Goal: Task Accomplishment & Management: Manage account settings

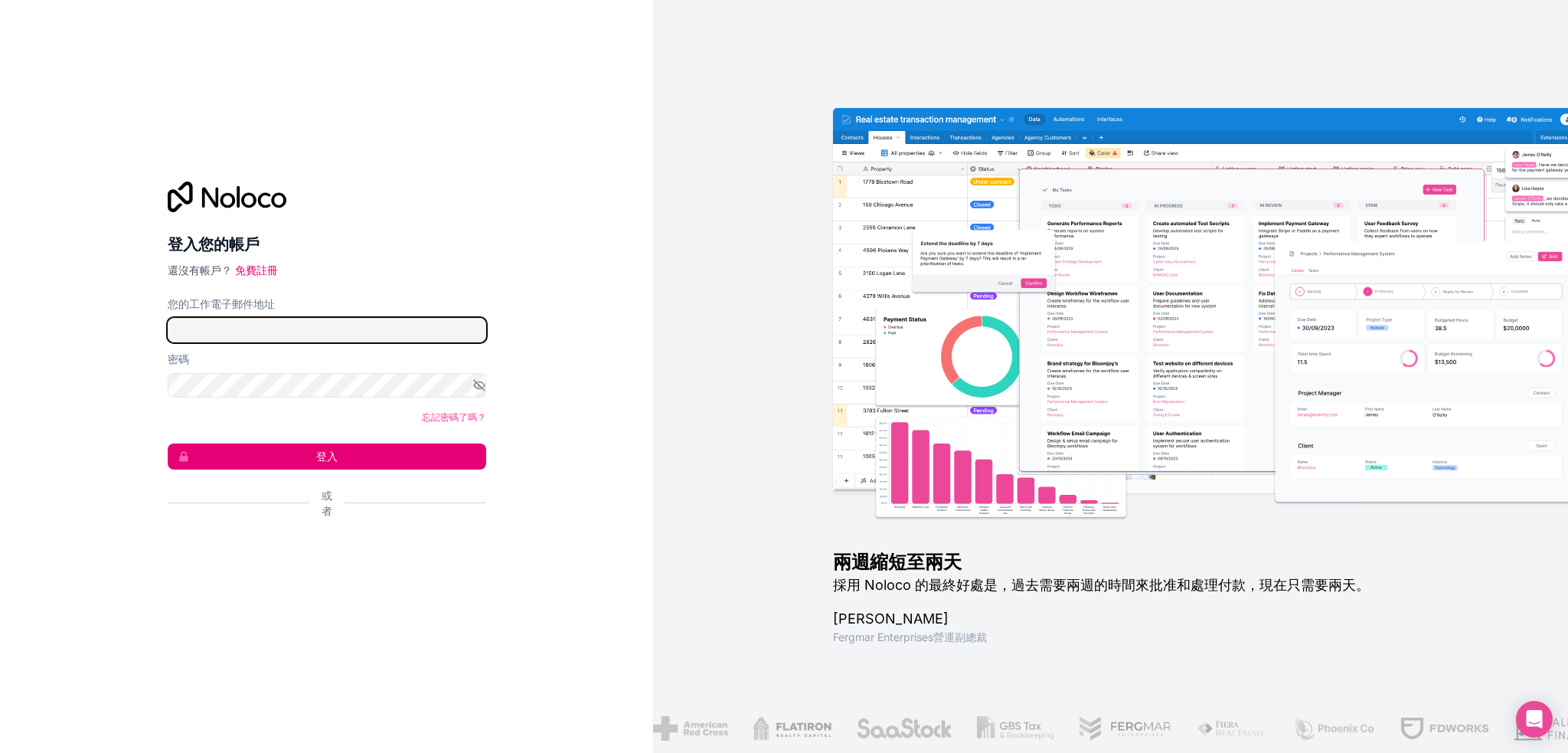
click at [306, 331] on input "您的工作電子郵件地址" at bounding box center [327, 330] width 319 height 24
click at [276, 329] on input "您的工作電子郵件地址" at bounding box center [327, 330] width 319 height 24
type input "**********"
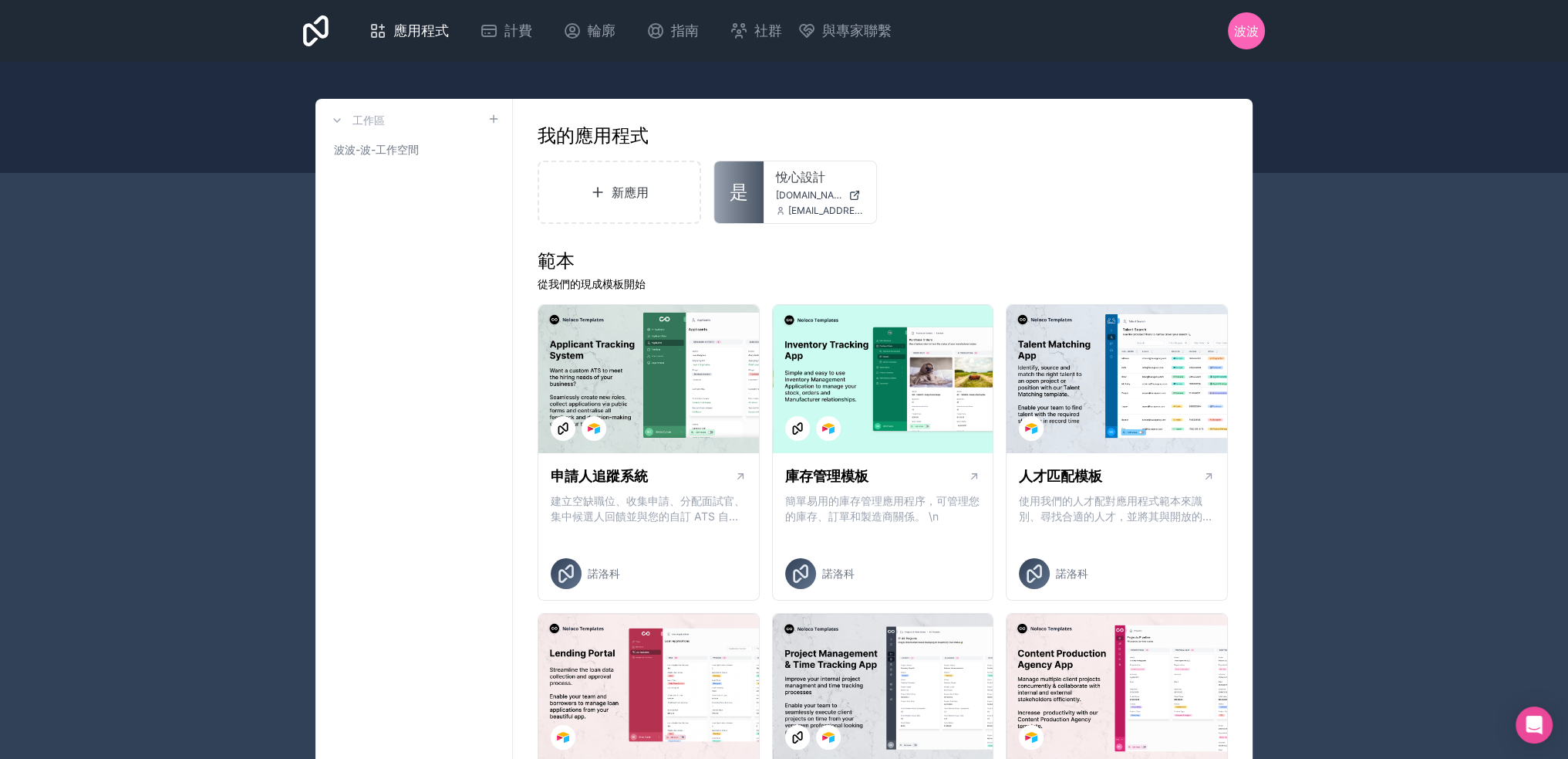
click at [0, 0] on icon at bounding box center [0, 0] width 0 height 0
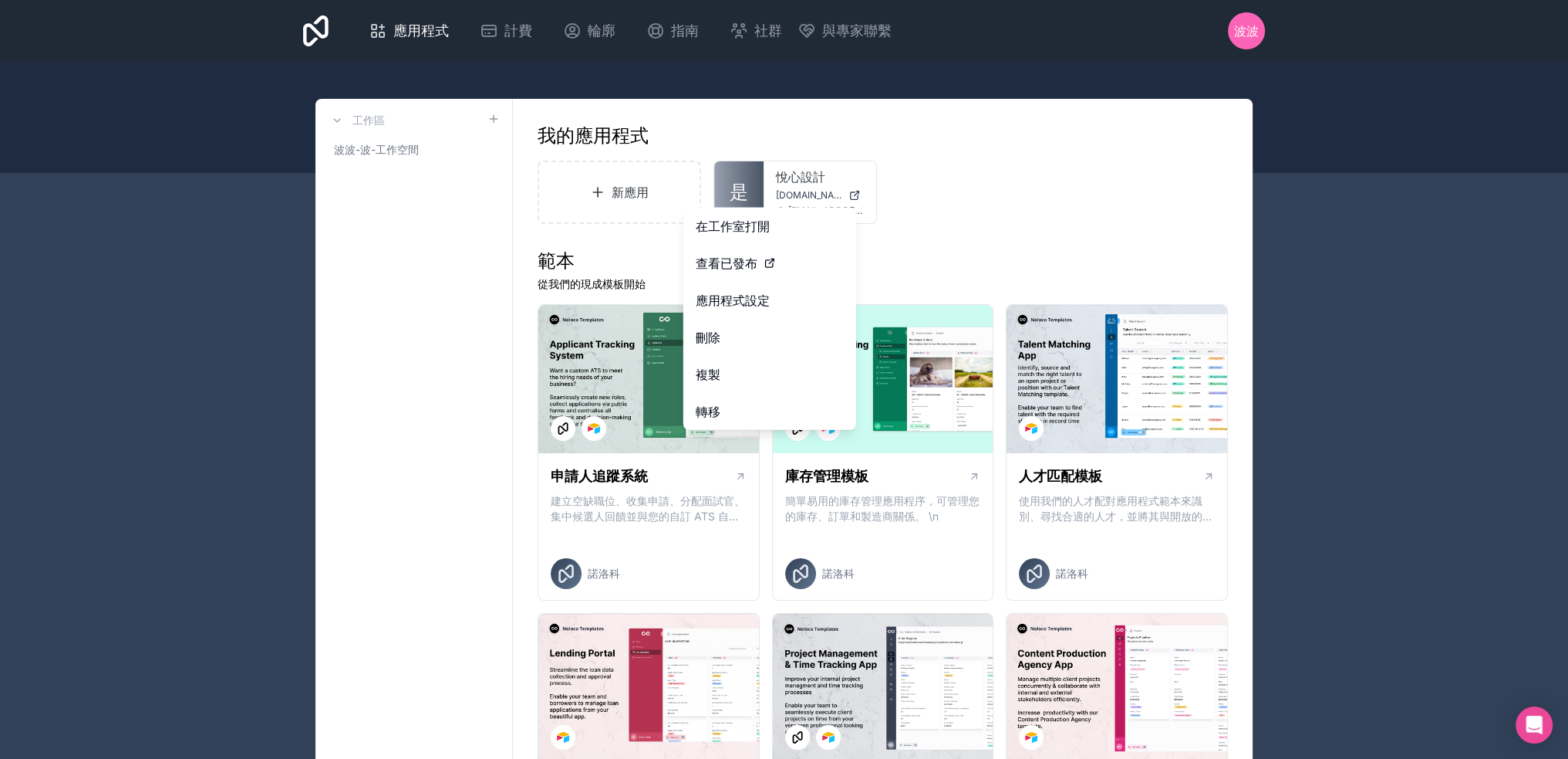
click at [727, 404] on link "轉移" at bounding box center [769, 411] width 172 height 37
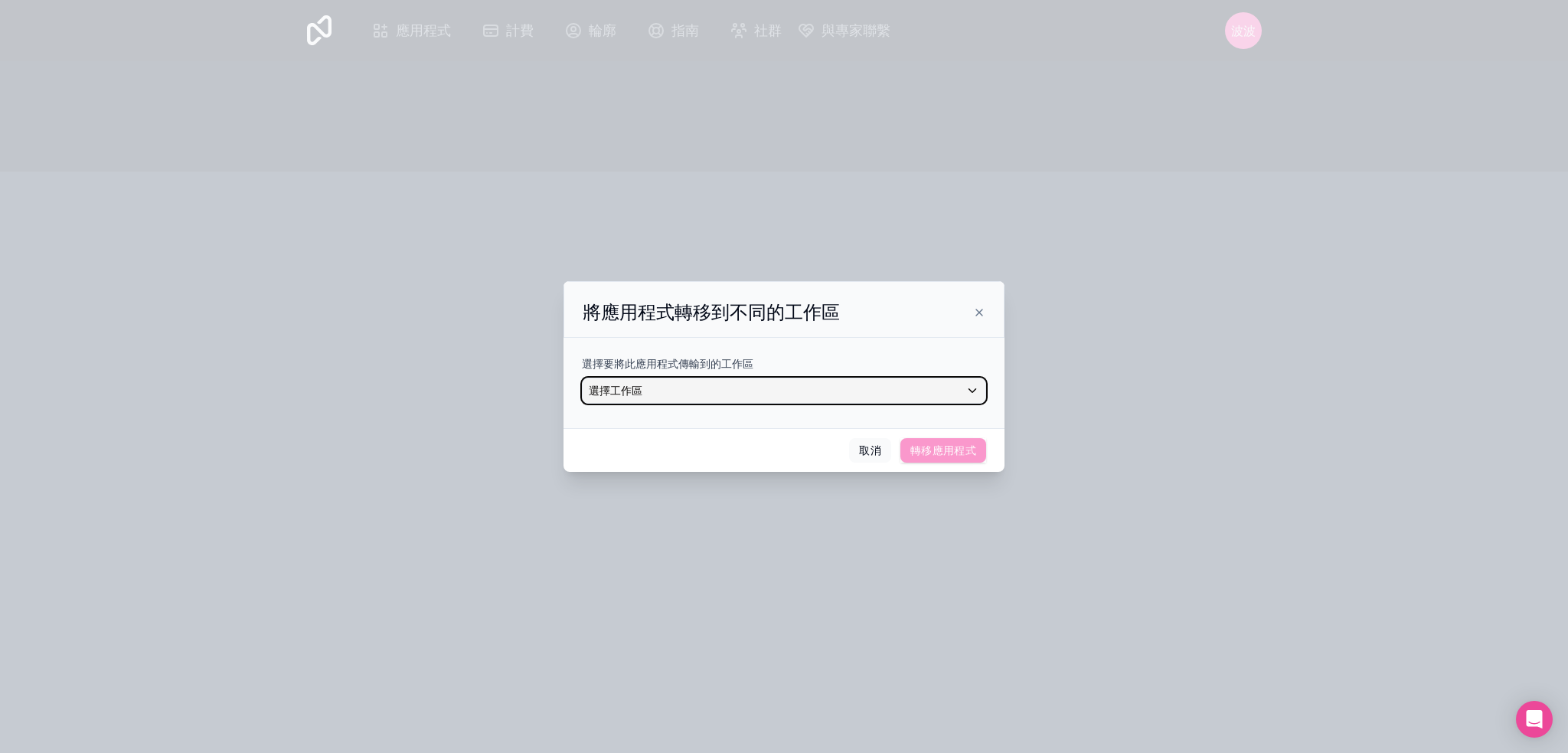
click at [755, 398] on div "選擇工作區" at bounding box center [784, 390] width 403 height 24
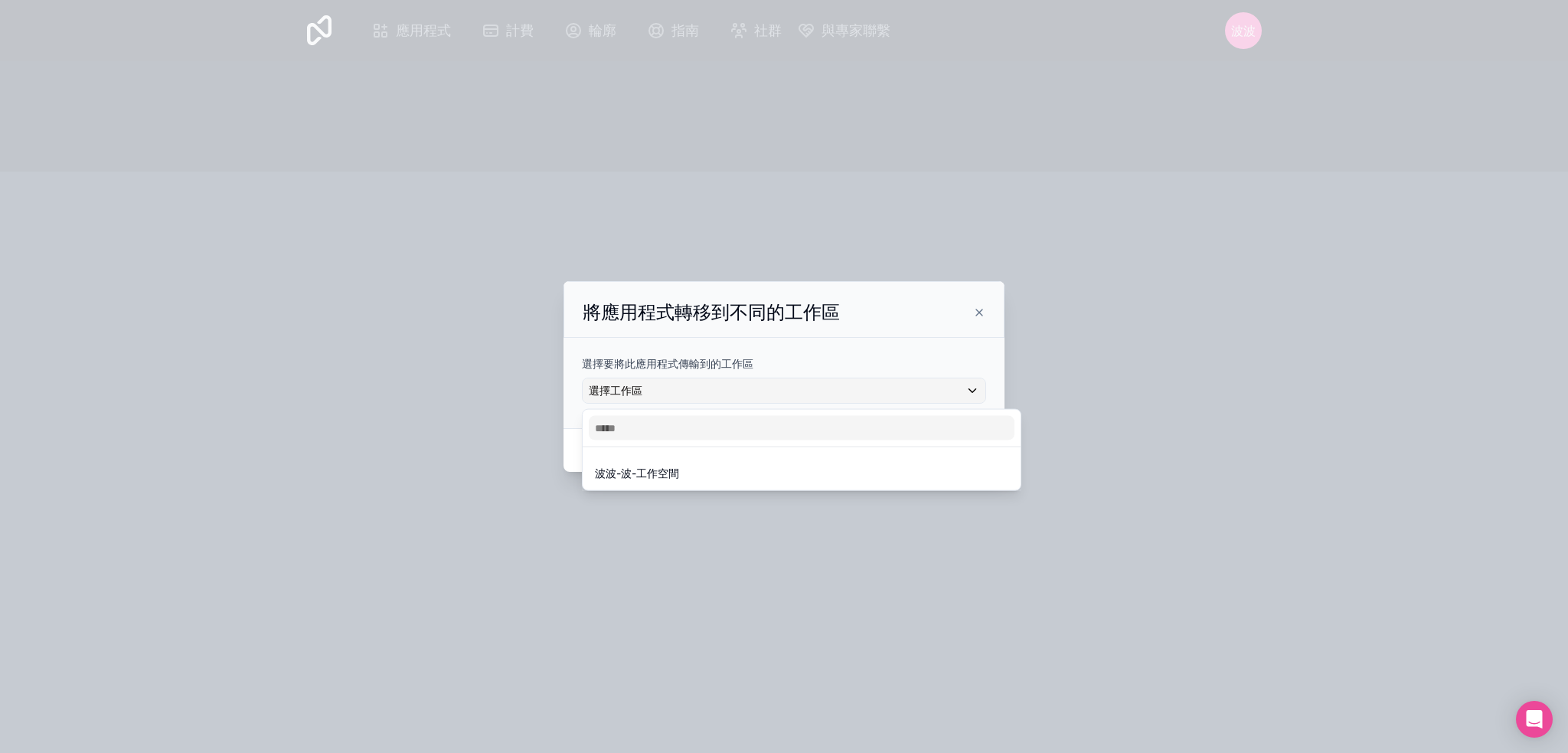
click at [980, 306] on div at bounding box center [784, 376] width 1568 height 753
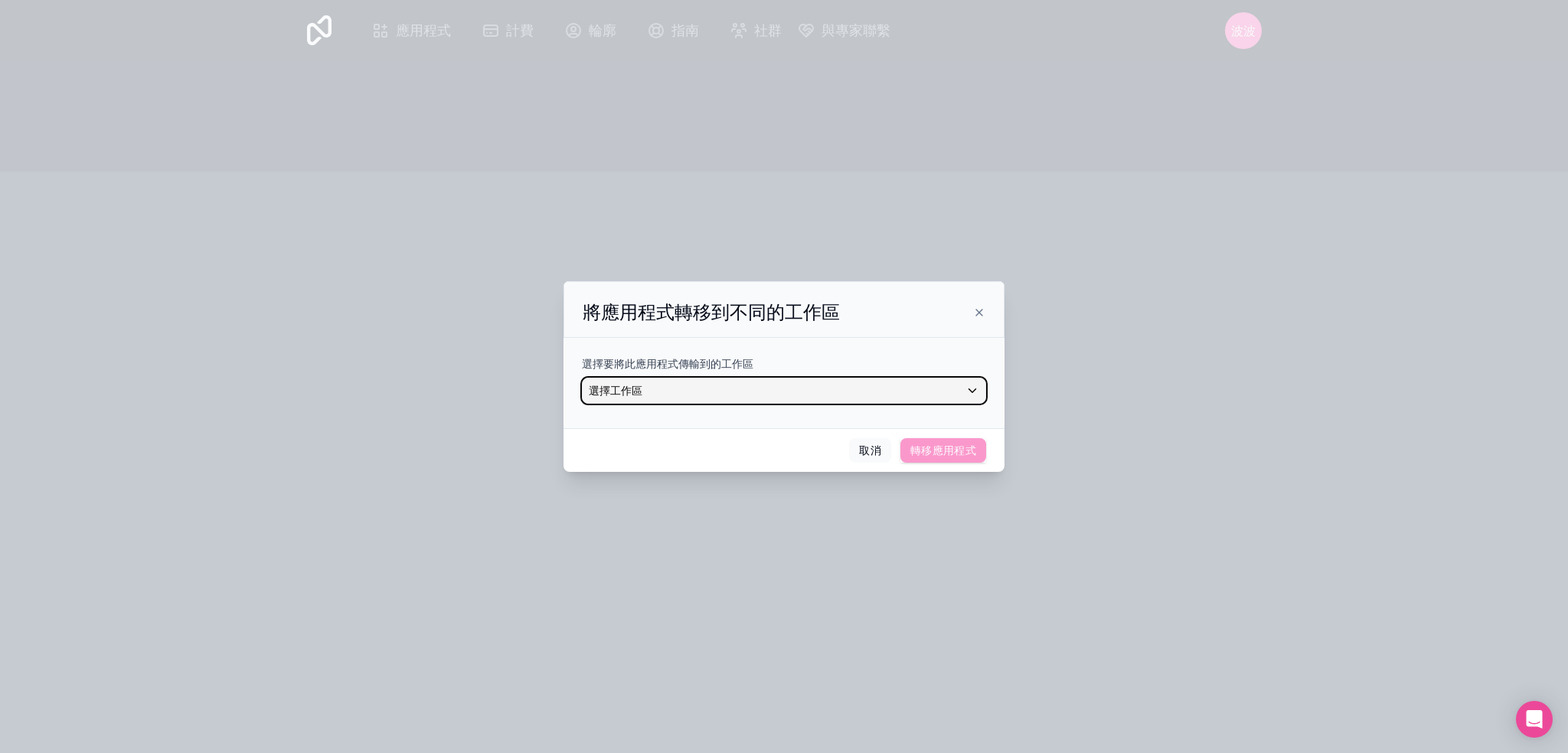
click at [758, 393] on div "選擇工作區" at bounding box center [784, 390] width 403 height 24
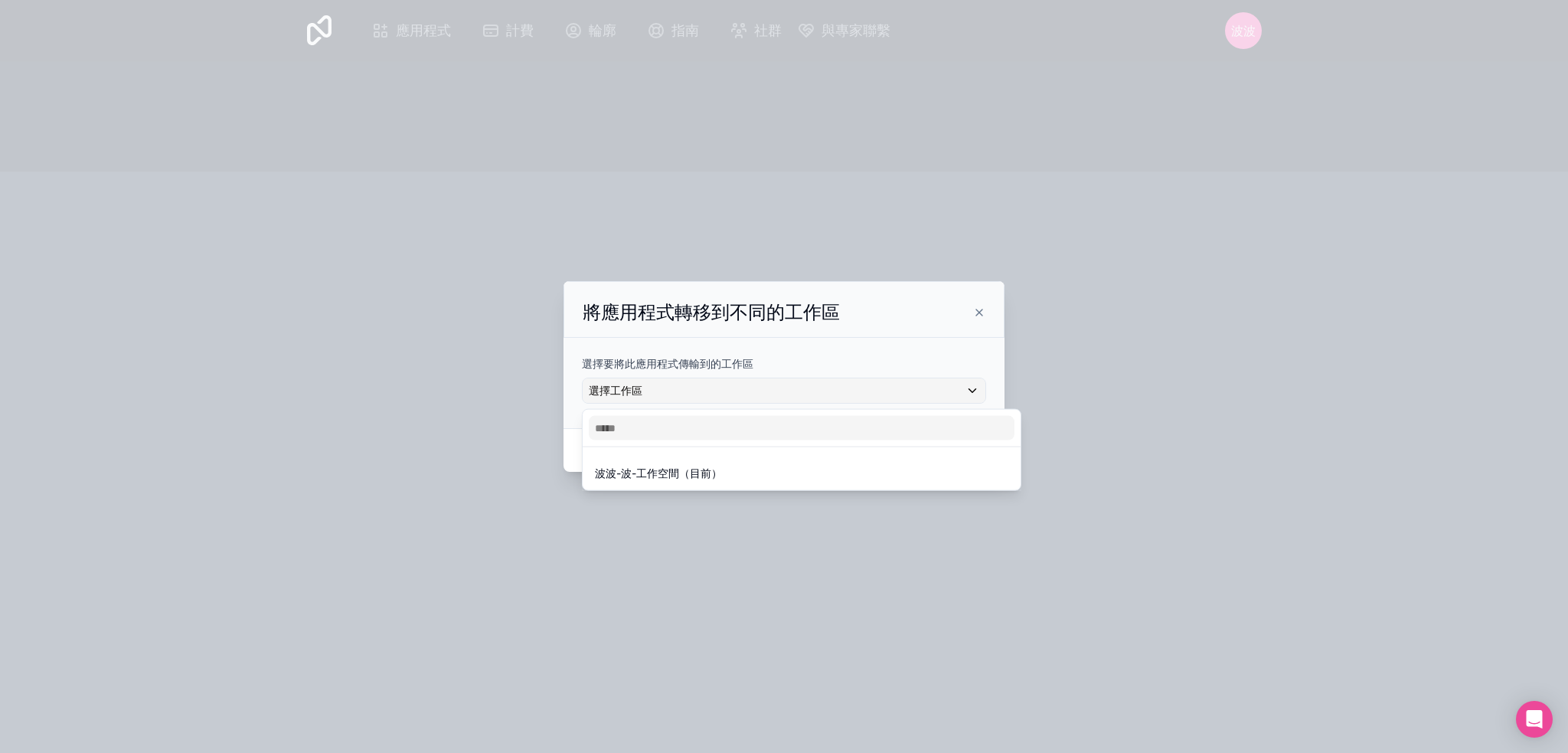
click at [974, 304] on div at bounding box center [784, 376] width 1568 height 753
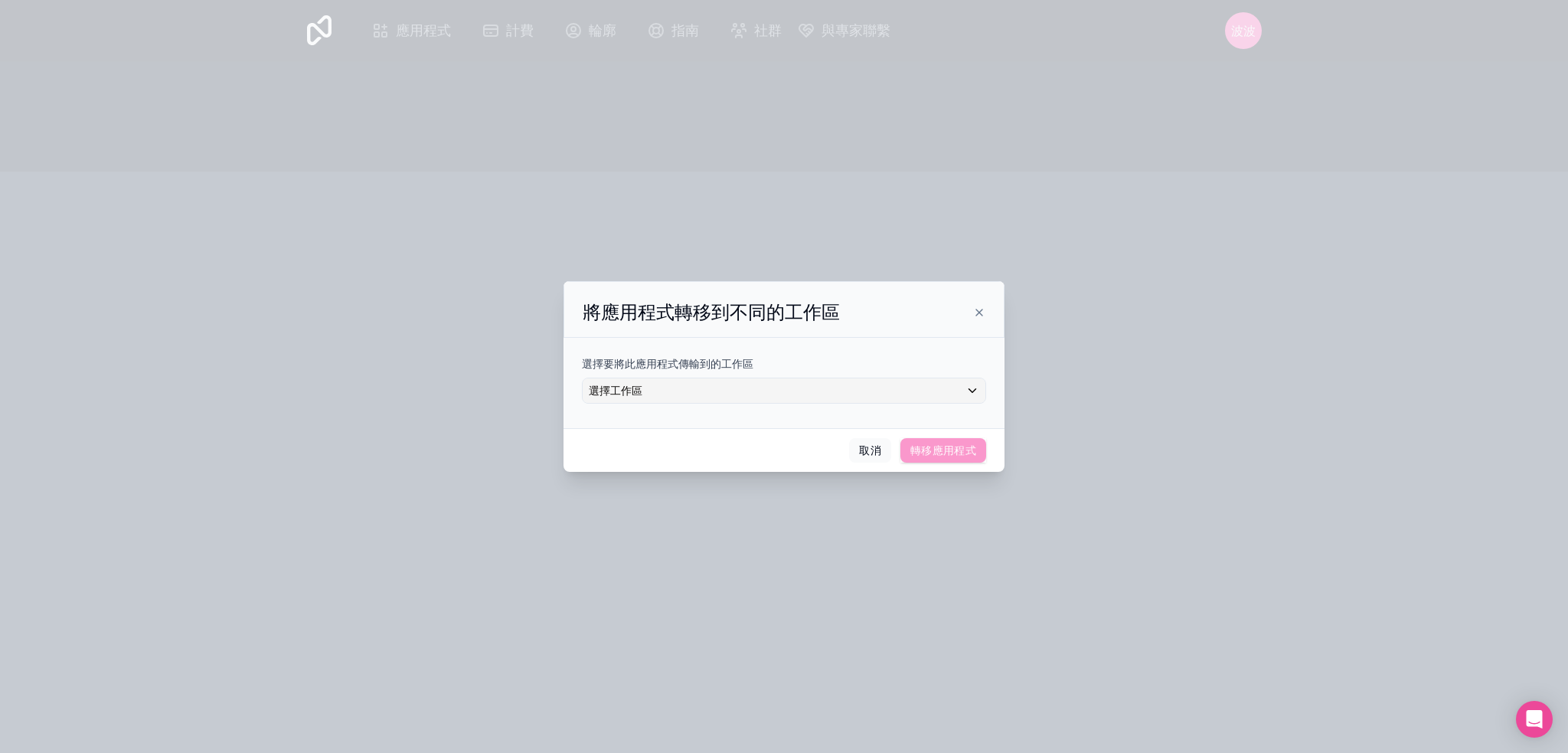
click at [828, 371] on p "選擇要將此應用程式傳輸到的工作區" at bounding box center [784, 364] width 404 height 15
click at [873, 443] on font "取消" at bounding box center [870, 450] width 22 height 13
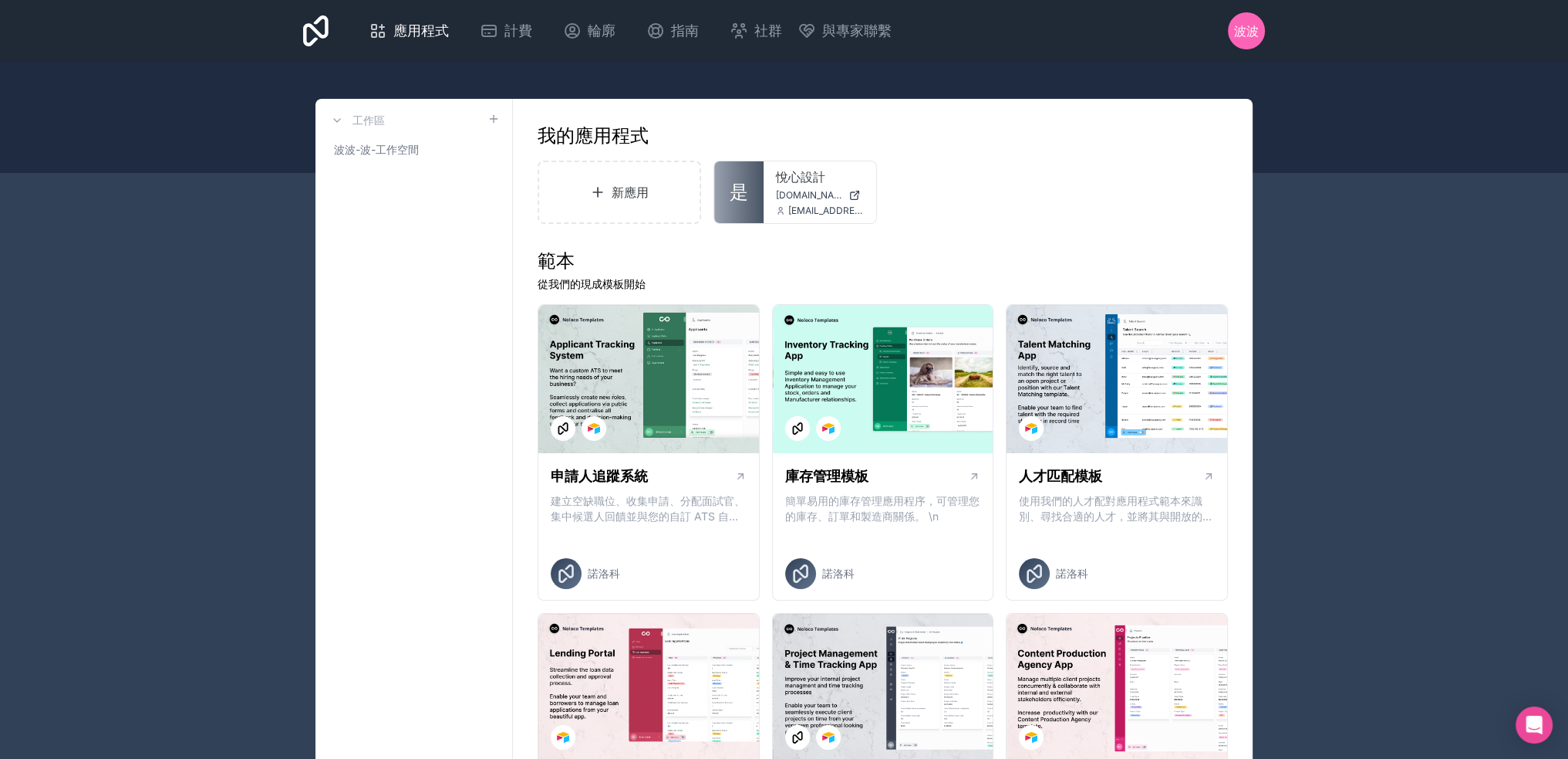
click at [0, 0] on icon at bounding box center [0, 0] width 0 height 0
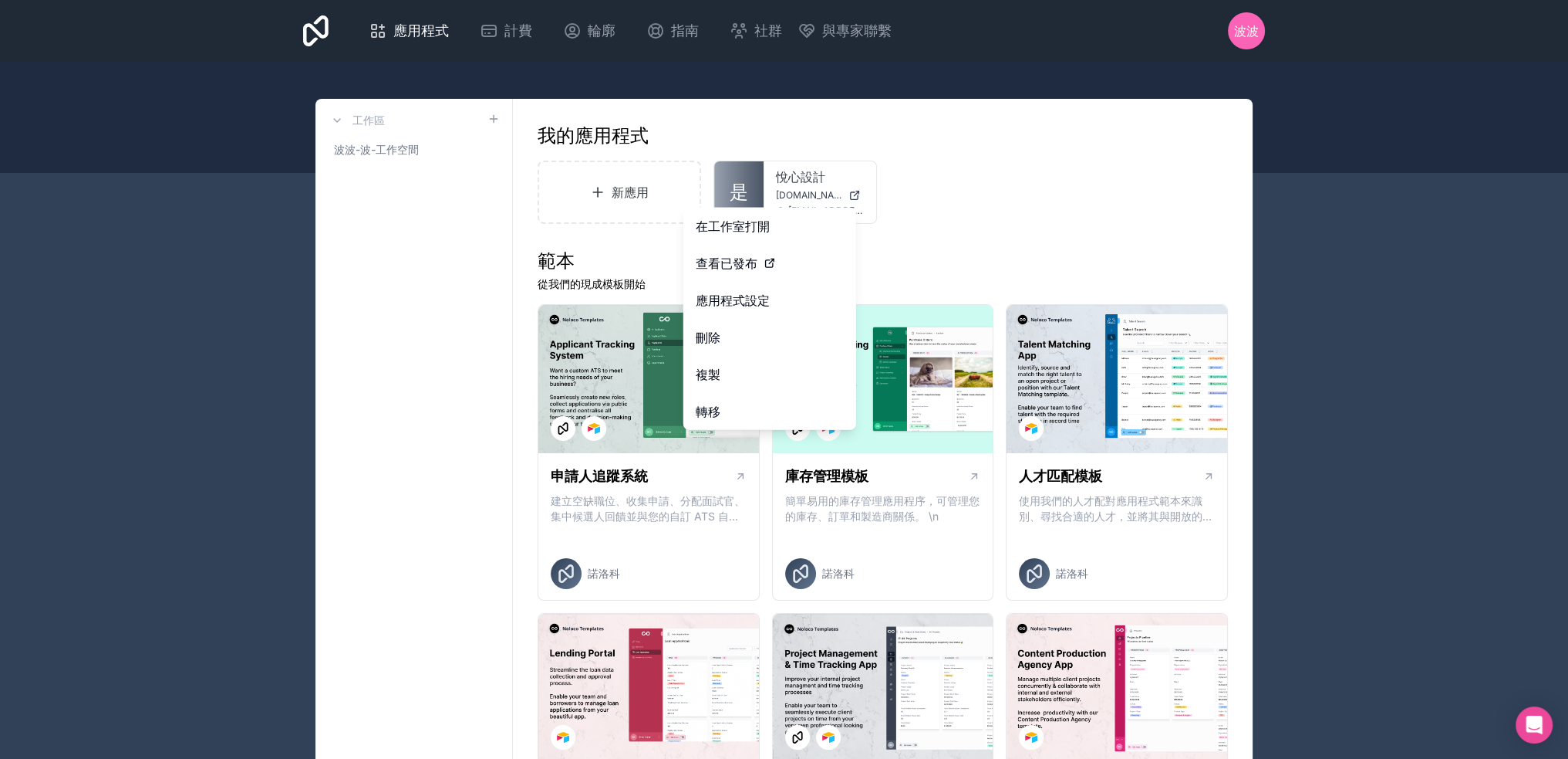
click at [719, 372] on font "複製" at bounding box center [708, 374] width 24 height 15
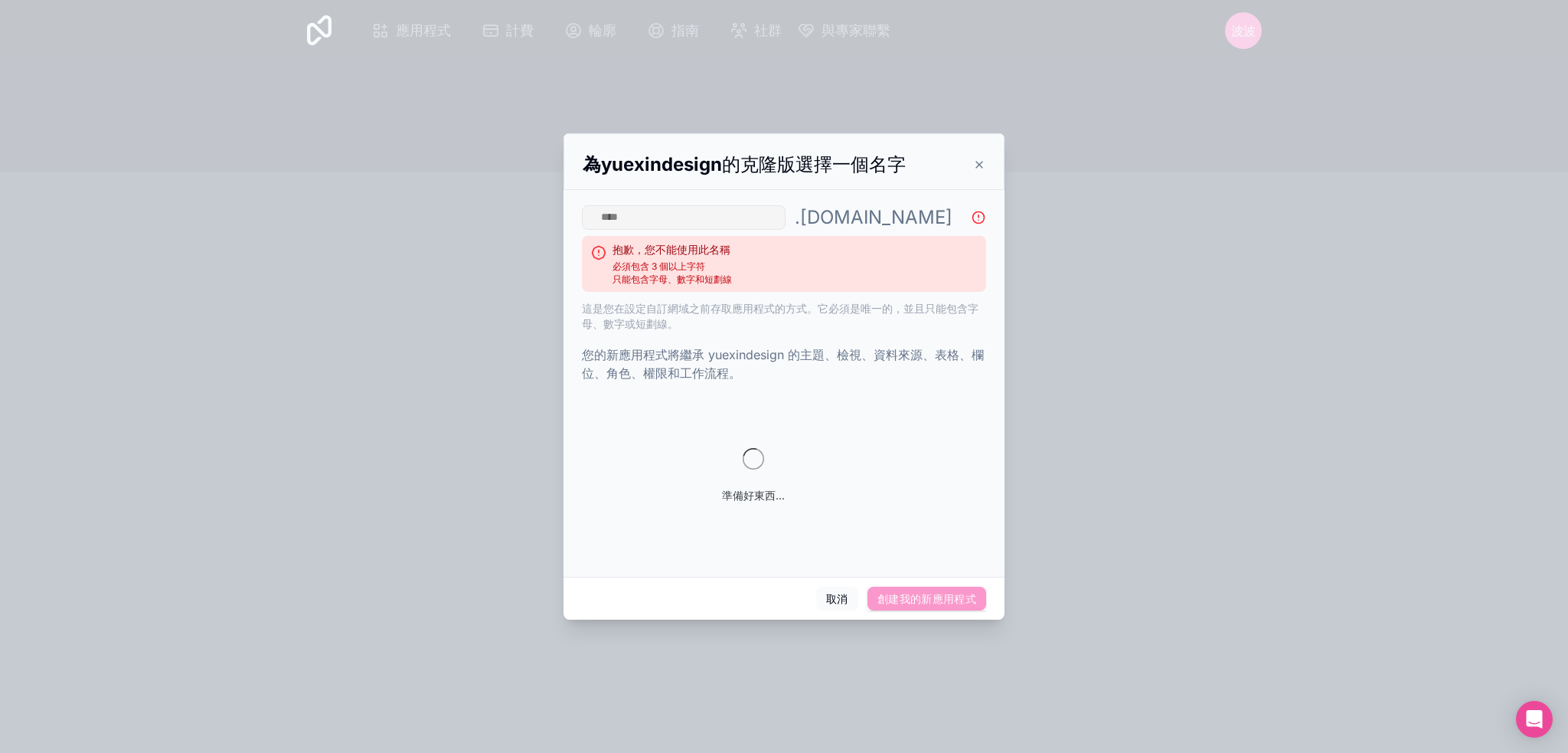
click at [1128, 340] on div at bounding box center [784, 376] width 1568 height 753
drag, startPoint x: 461, startPoint y: 235, endPoint x: 472, endPoint y: 225, distance: 14.9
click at [470, 226] on div at bounding box center [784, 376] width 1568 height 753
click at [1237, 56] on div at bounding box center [784, 376] width 1568 height 753
click at [825, 606] on button "取消" at bounding box center [837, 599] width 42 height 24
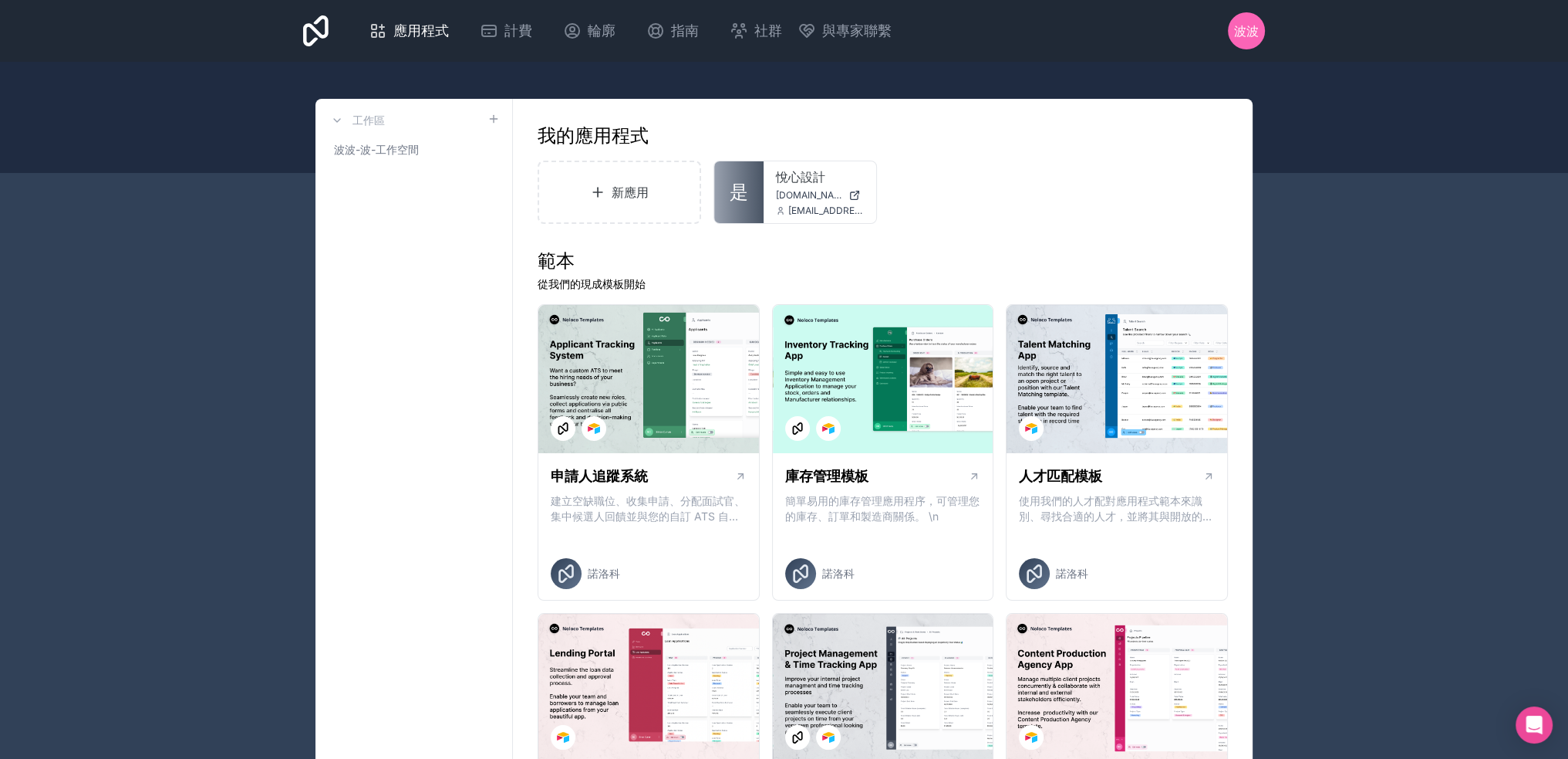
click at [0, 0] on div at bounding box center [0, 0] width 0 height 0
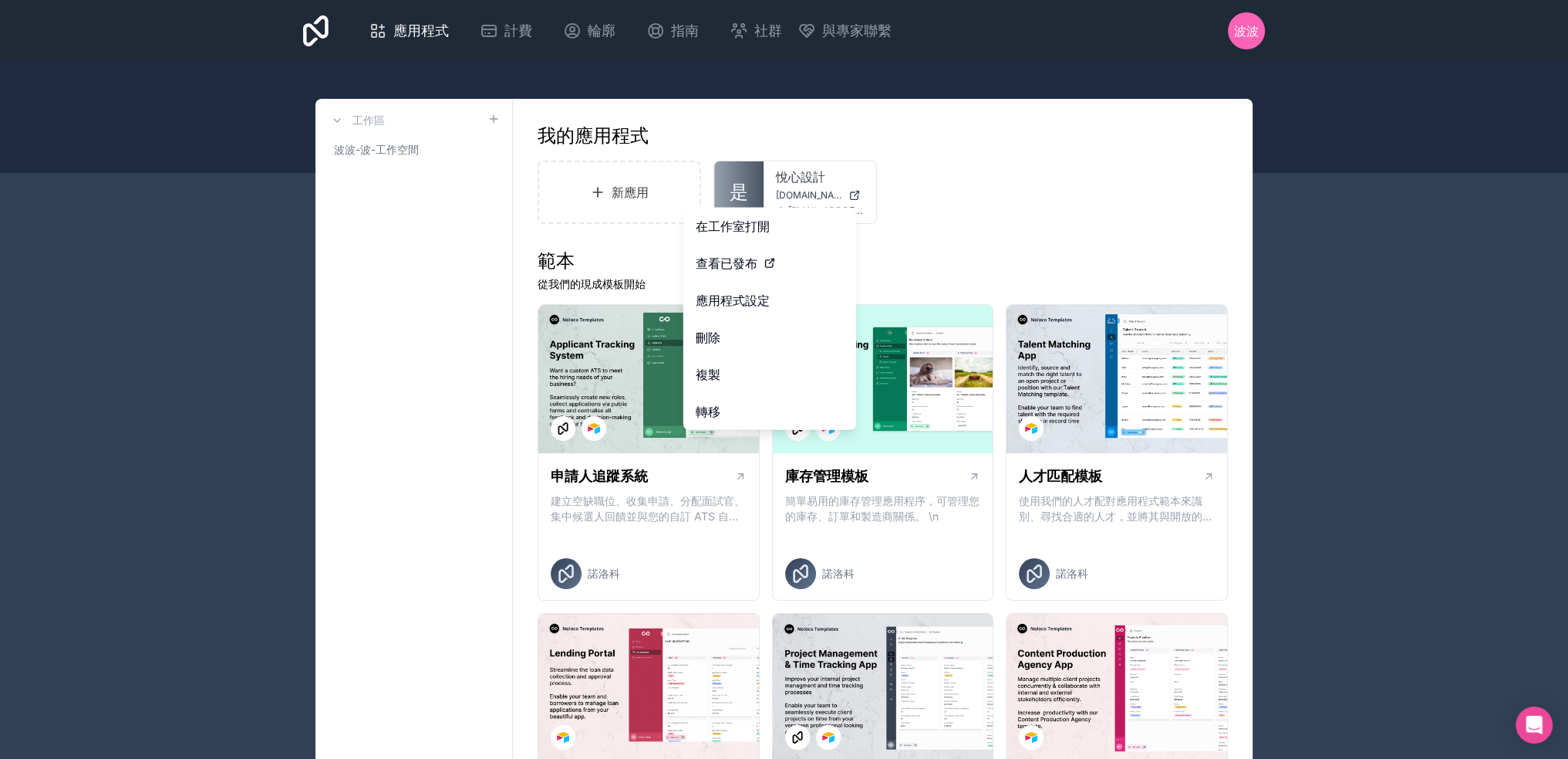
click at [760, 303] on font "應用程式設定" at bounding box center [732, 300] width 74 height 15
